Goal: Task Accomplishment & Management: Use online tool/utility

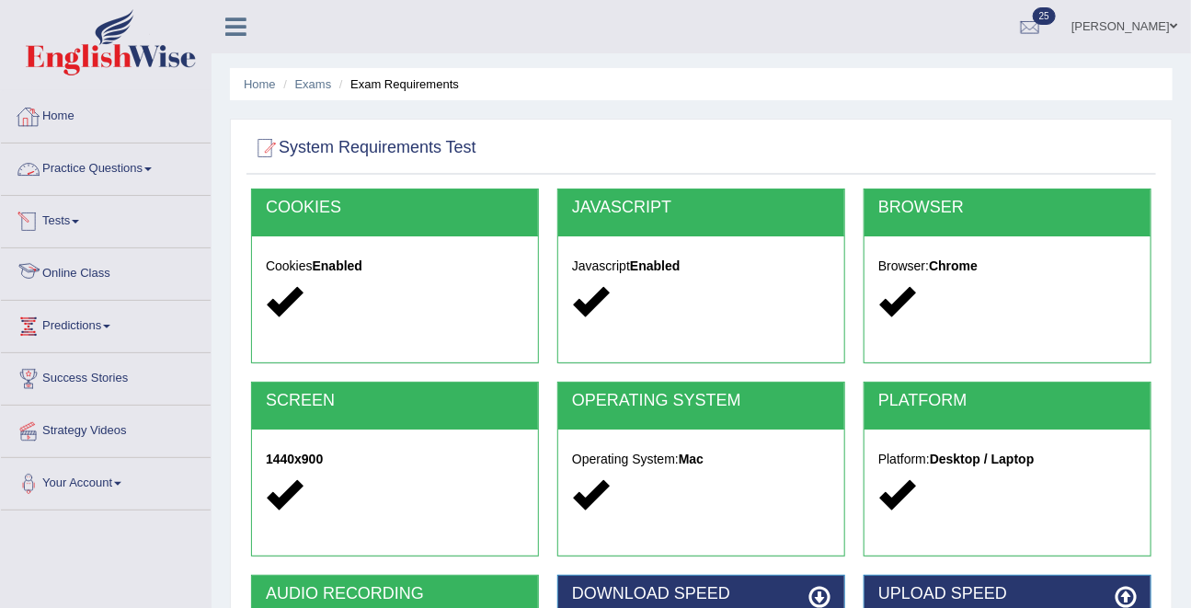
click at [89, 223] on link "Tests" at bounding box center [106, 219] width 210 height 46
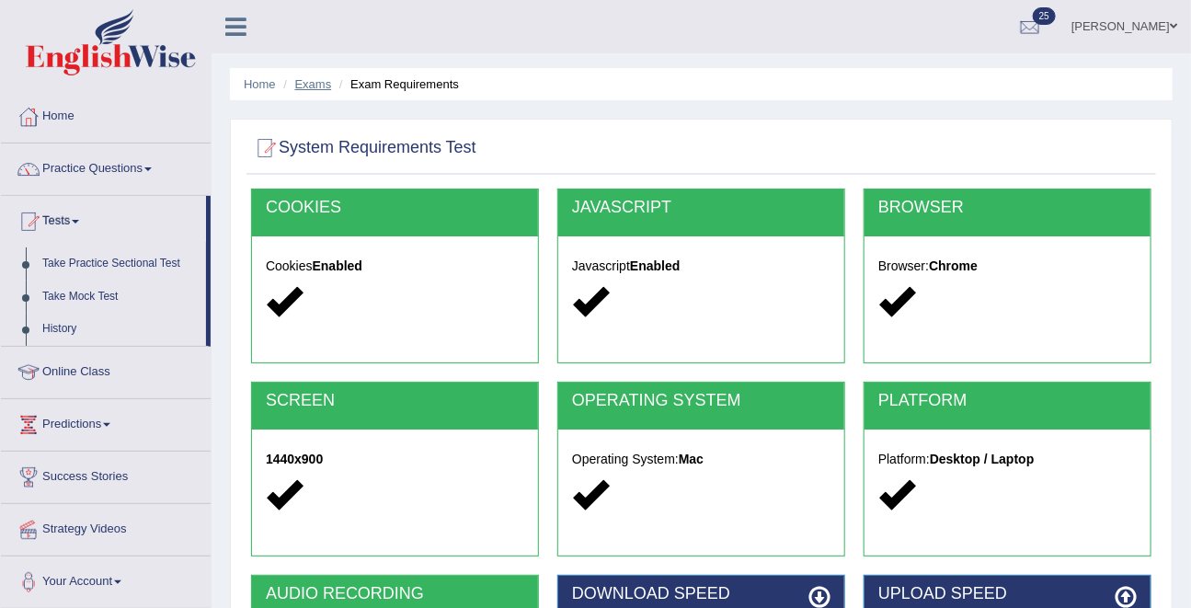
click at [314, 77] on link "Exams" at bounding box center [313, 84] width 37 height 14
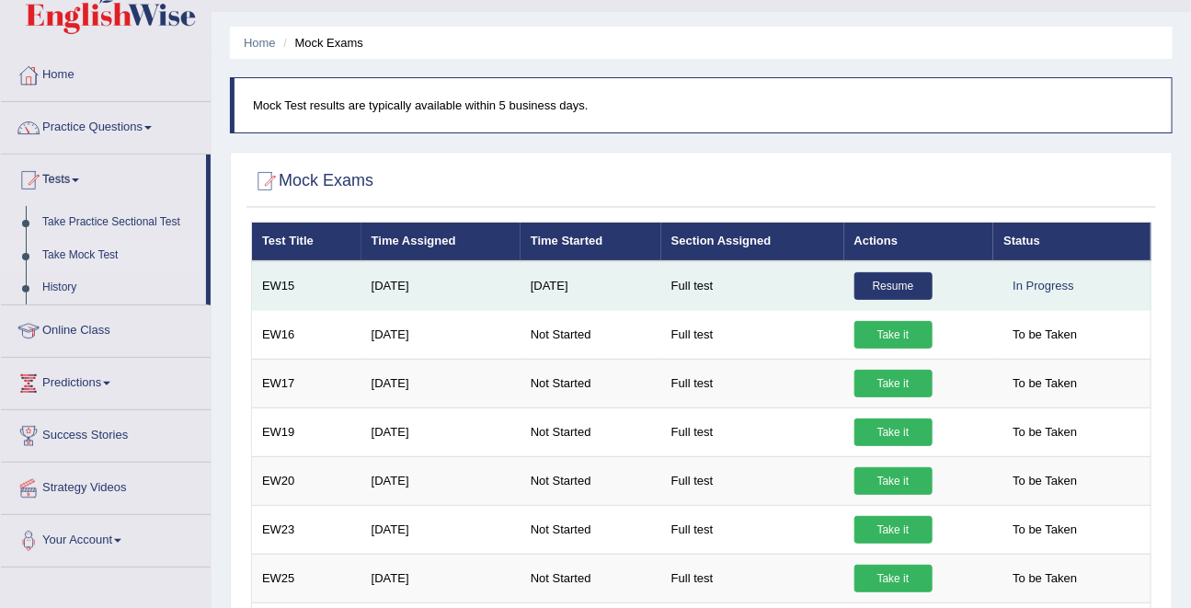
click at [901, 291] on link "Resume" at bounding box center [893, 286] width 78 height 28
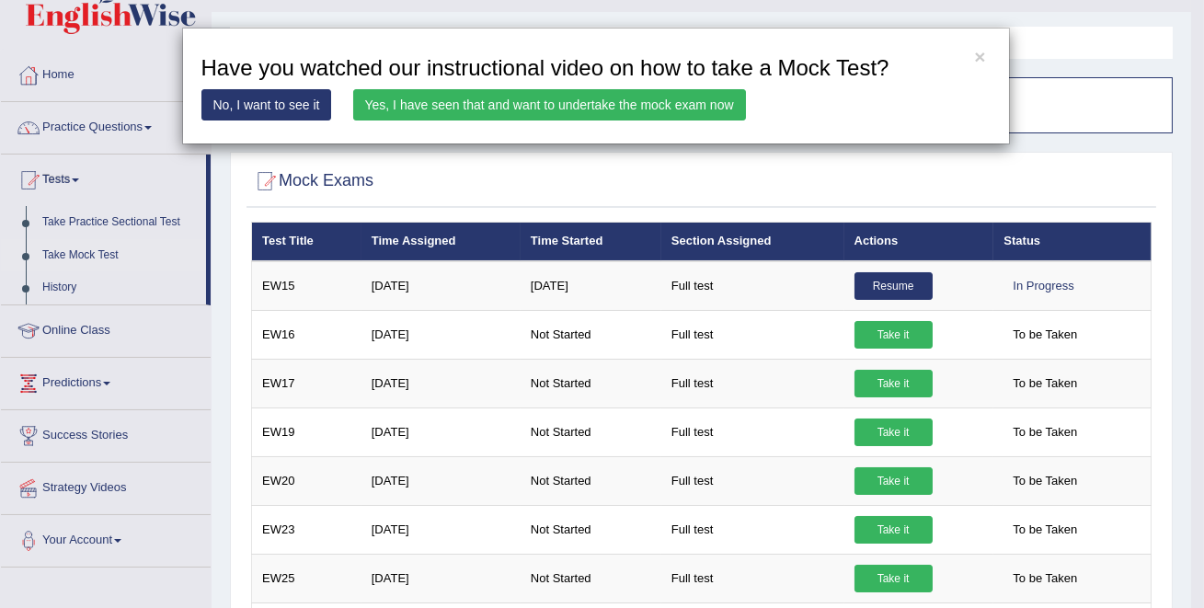
click at [654, 101] on link "Yes, I have seen that and want to undertake the mock exam now" at bounding box center [549, 104] width 393 height 31
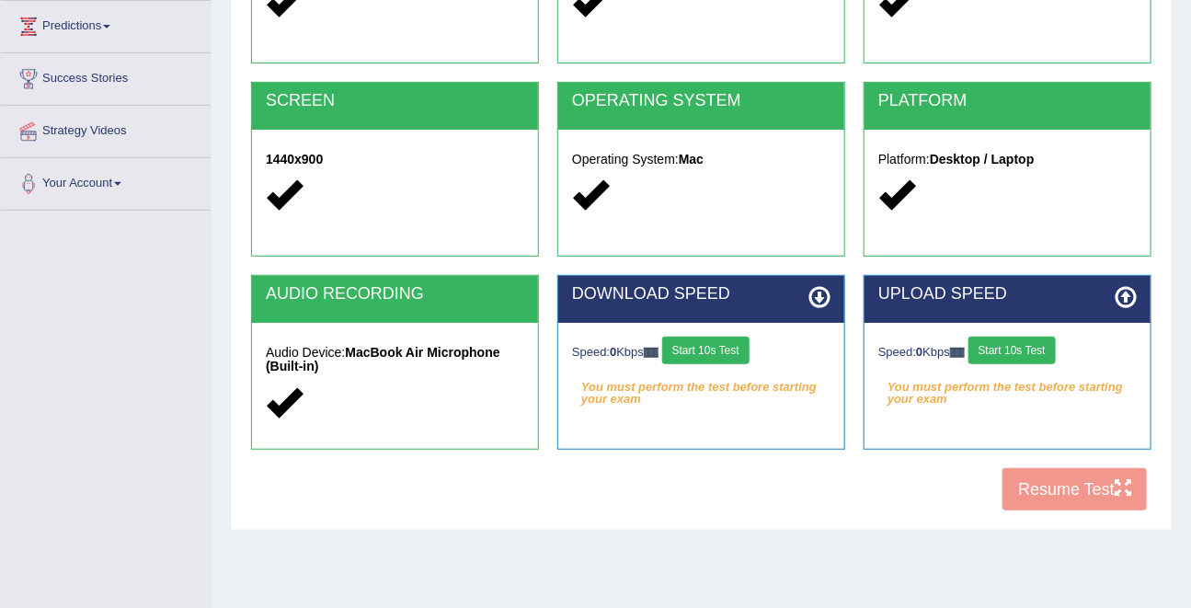
scroll to position [358, 0]
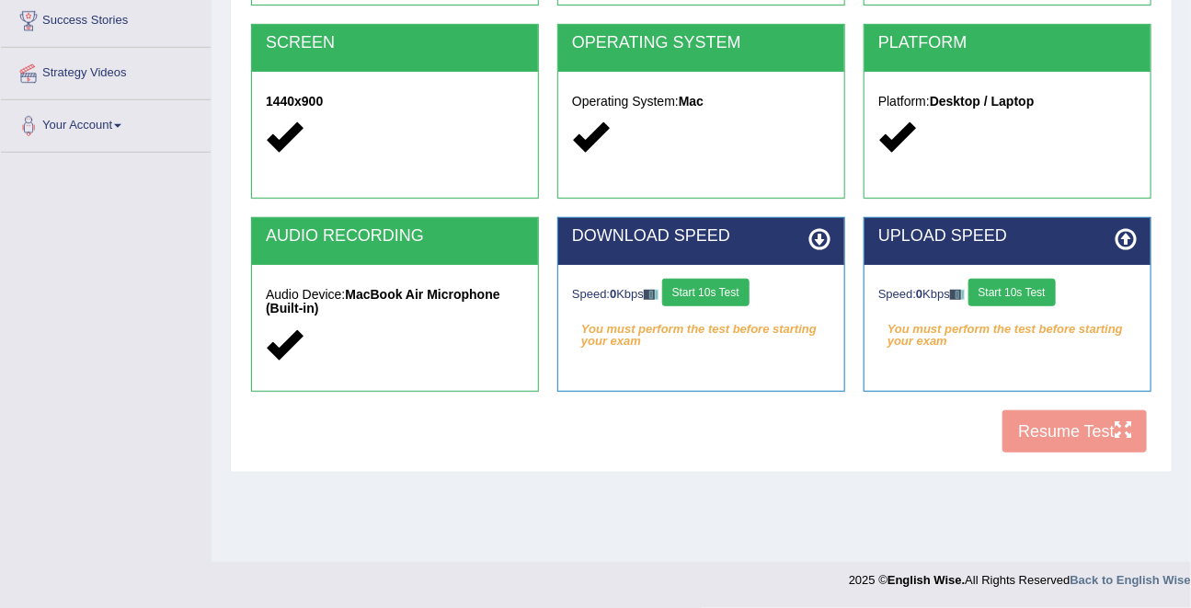
click at [708, 290] on button "Start 10s Test" at bounding box center [705, 293] width 87 height 28
click at [1002, 286] on button "Start 10s Test" at bounding box center [1011, 293] width 87 height 28
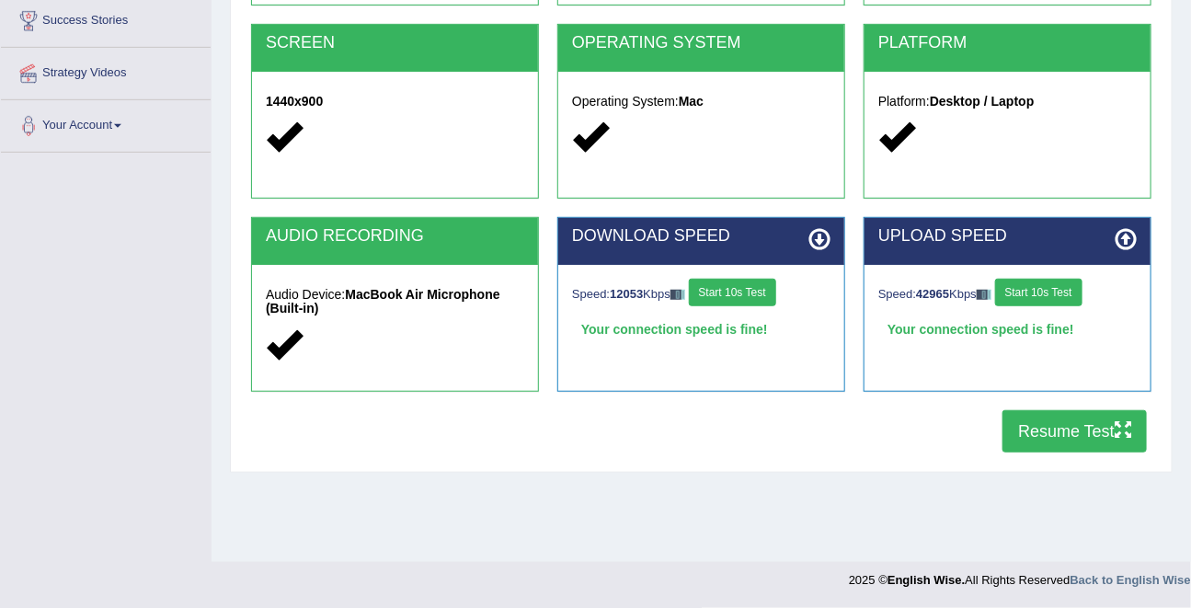
click at [1078, 438] on button "Resume Test" at bounding box center [1074, 431] width 144 height 42
